Goal: Book appointment/travel/reservation

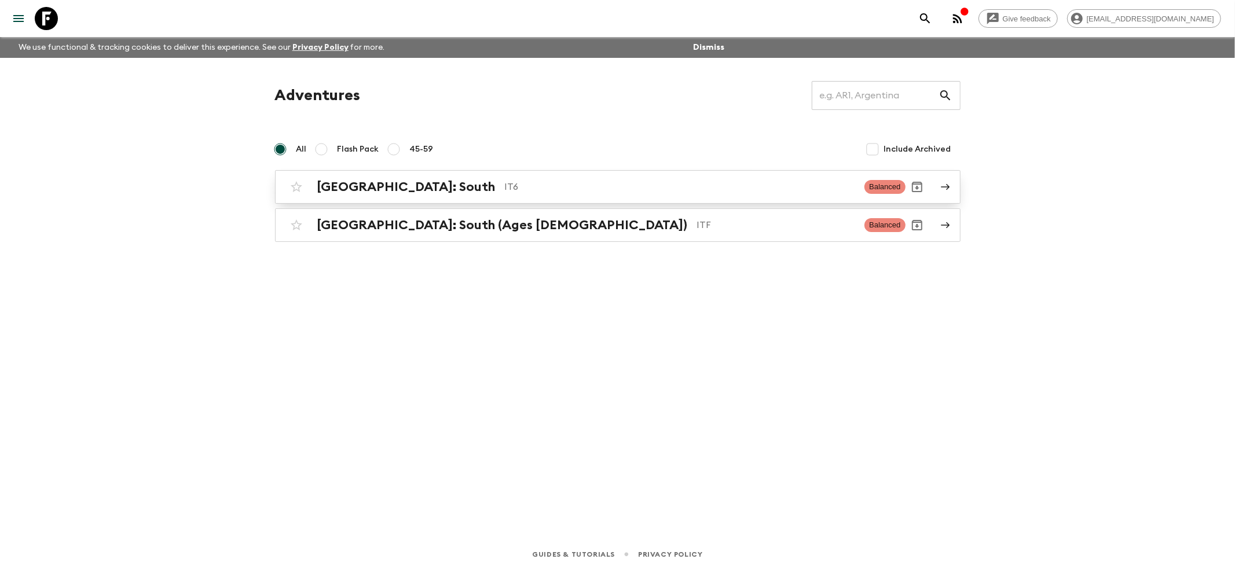
click at [386, 190] on h2 "[GEOGRAPHIC_DATA]: South" at bounding box center [406, 186] width 178 height 15
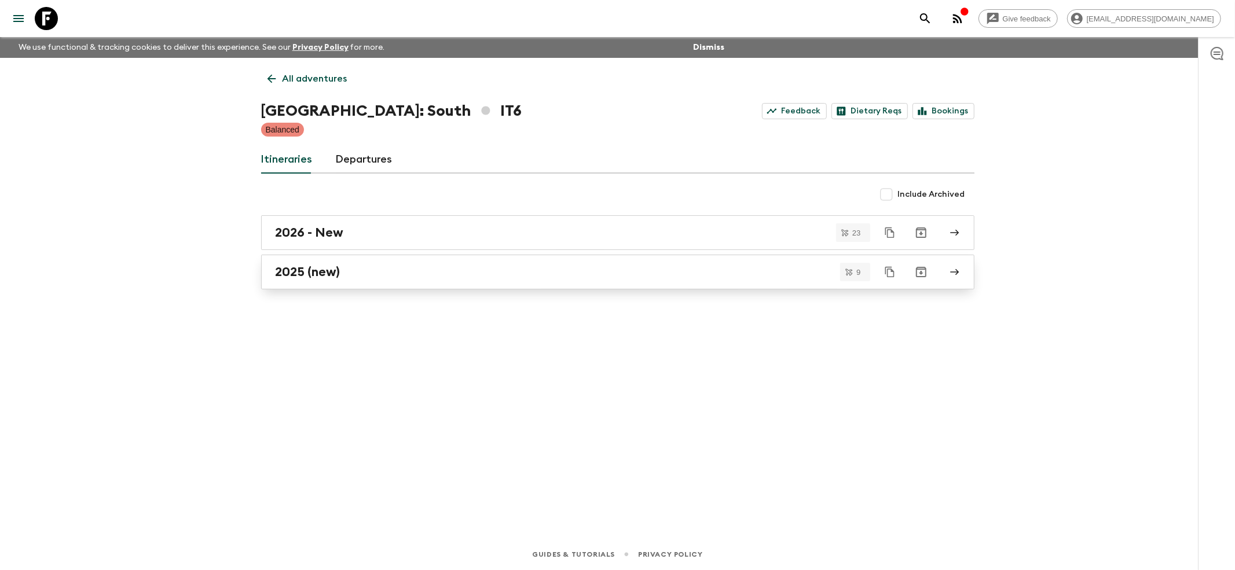
click at [299, 278] on h2 "2025 (new)" at bounding box center [308, 272] width 65 height 15
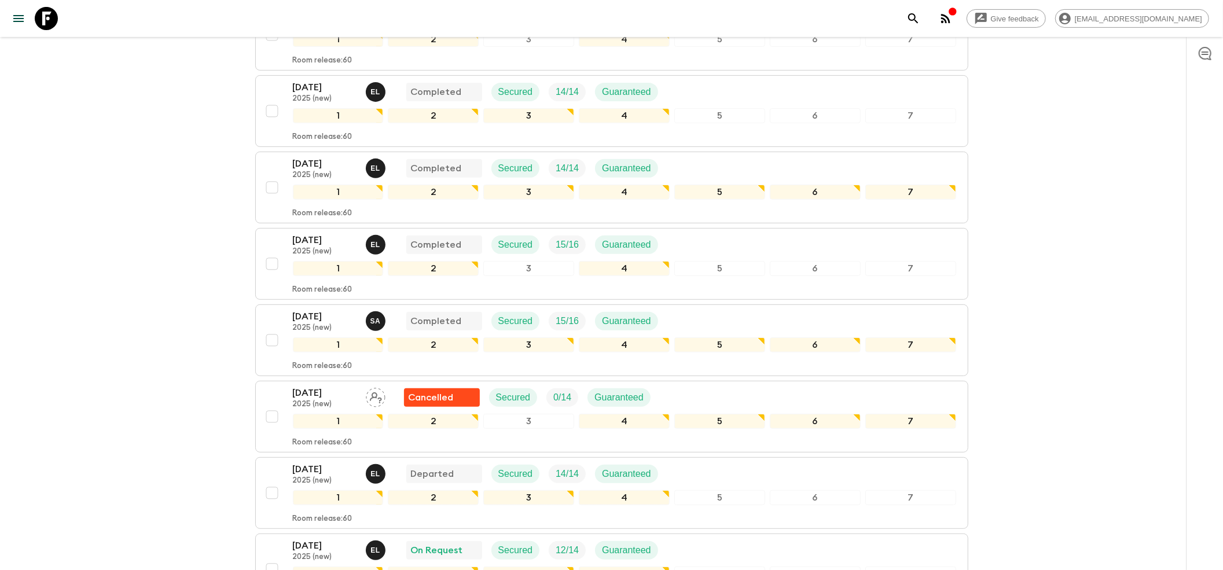
scroll to position [463, 0]
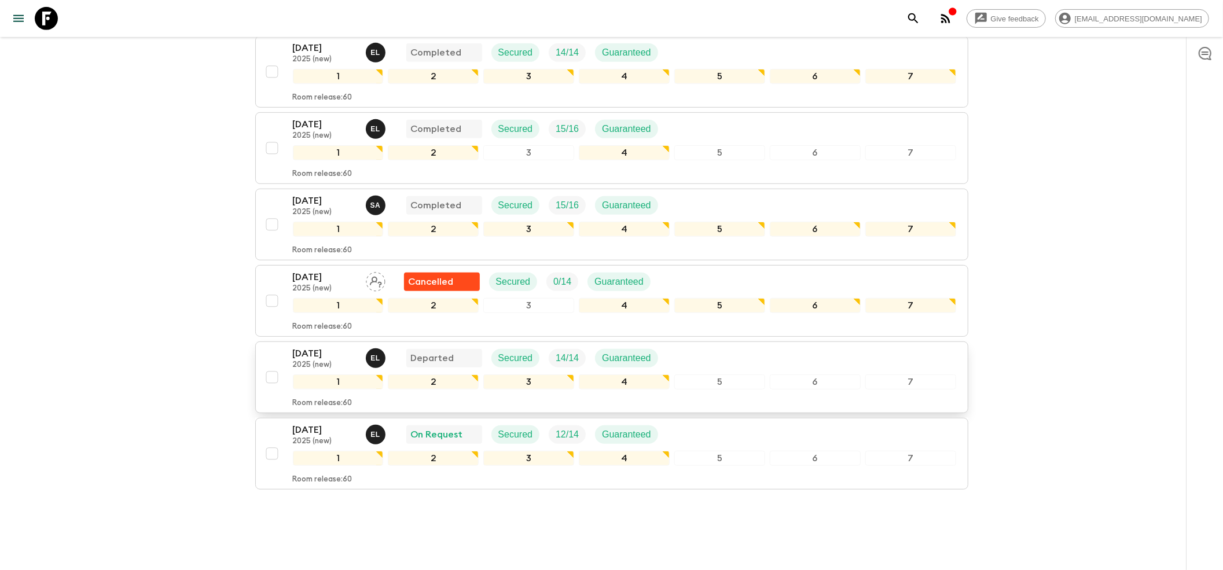
click at [344, 347] on p "[DATE]" at bounding box center [325, 354] width 64 height 14
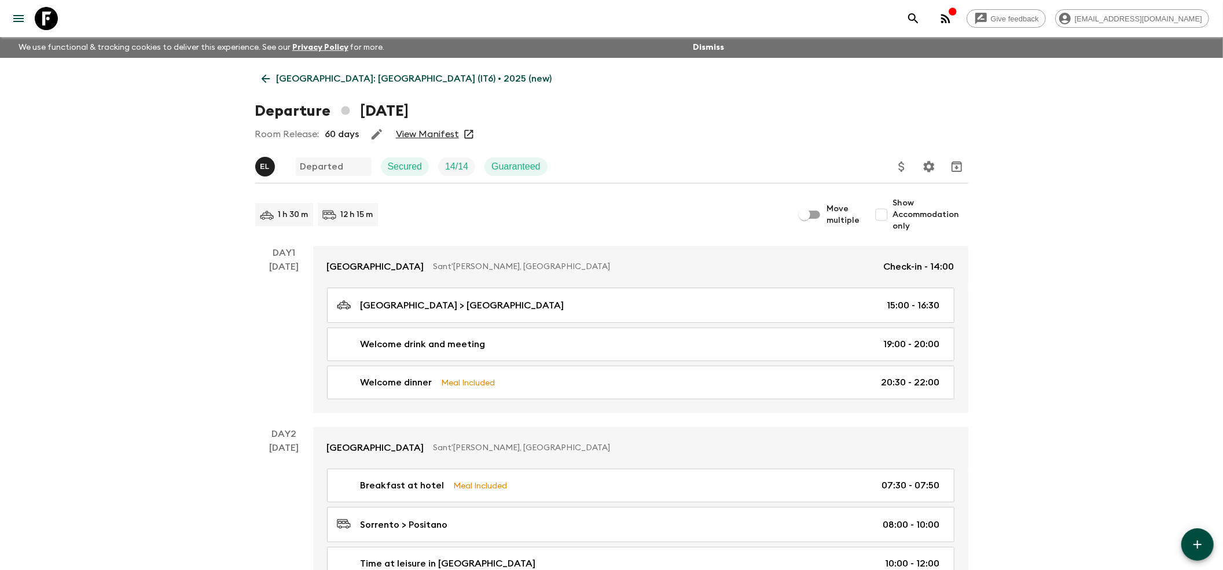
click at [420, 137] on link "View Manifest" at bounding box center [427, 135] width 63 height 12
